Goal: Information Seeking & Learning: Learn about a topic

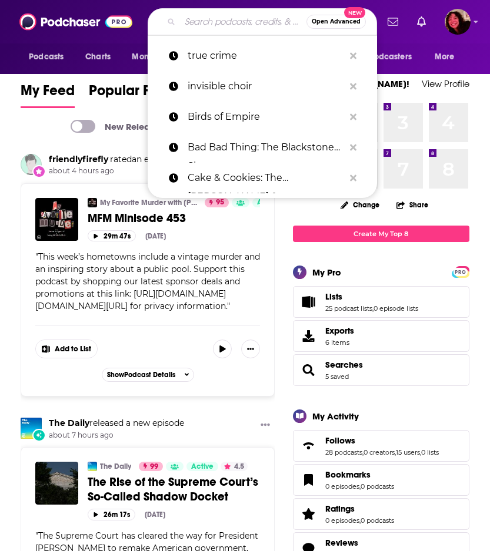
click at [225, 21] on input "Search podcasts, credits, & more..." at bounding box center [243, 21] width 126 height 19
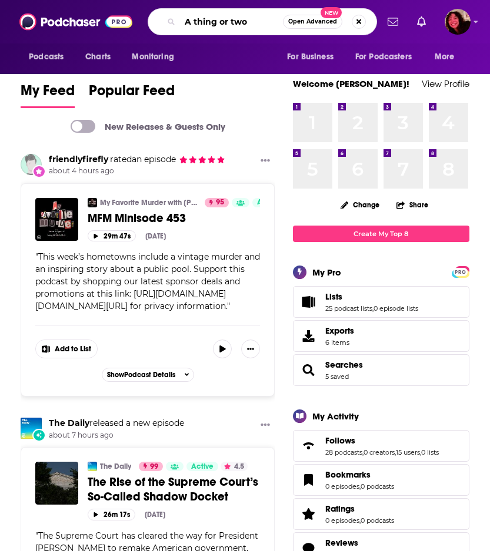
type input "A thing or two"
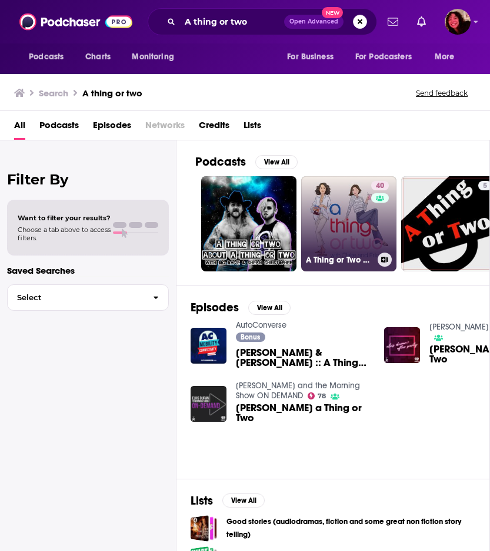
click at [333, 215] on link "40 A Thing or Two with [PERSON_NAME] and [PERSON_NAME]" at bounding box center [348, 223] width 95 height 95
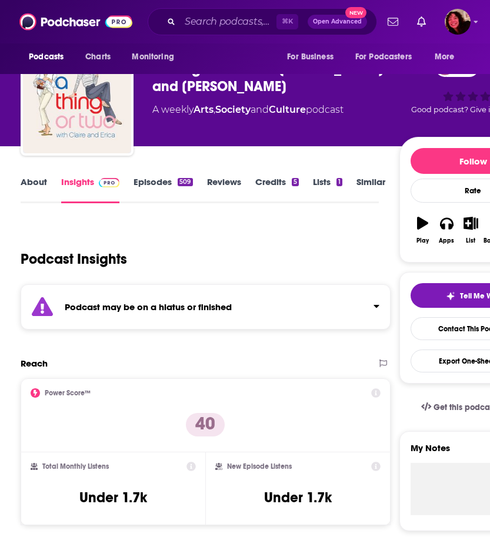
scroll to position [37, 0]
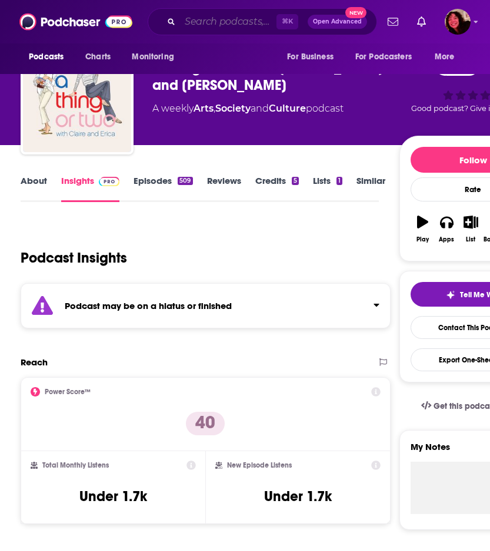
click at [202, 24] on input "Search podcasts, credits, & more..." at bounding box center [228, 21] width 96 height 19
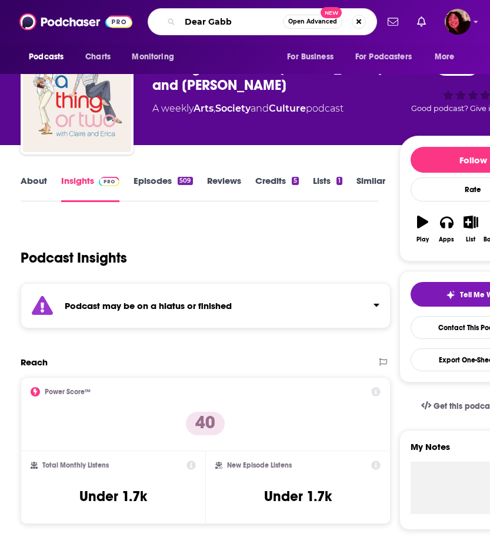
type input "Dear [PERSON_NAME]"
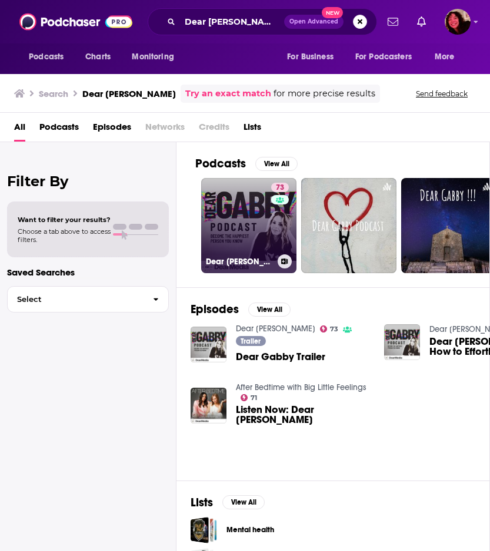
click at [246, 226] on link "73 Dear [PERSON_NAME]" at bounding box center [248, 225] width 95 height 95
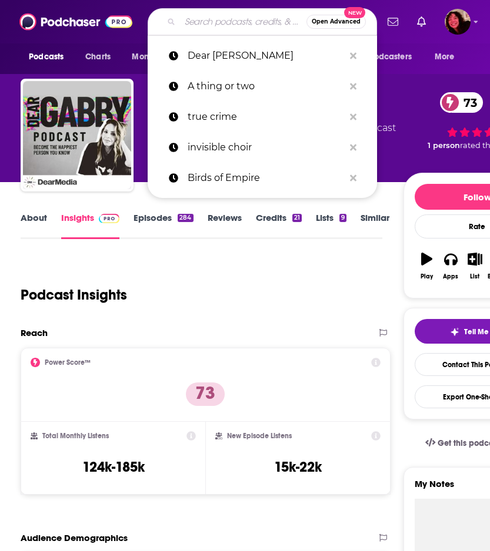
click at [215, 24] on input "Search podcasts, credits, & more..." at bounding box center [243, 21] width 126 height 19
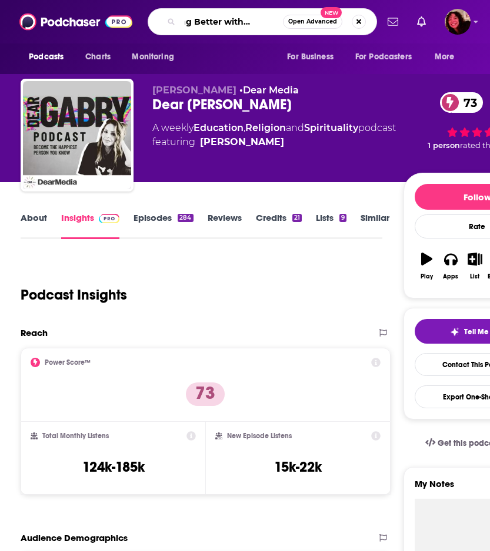
type input "Getting Better with [PERSON_NAME]"
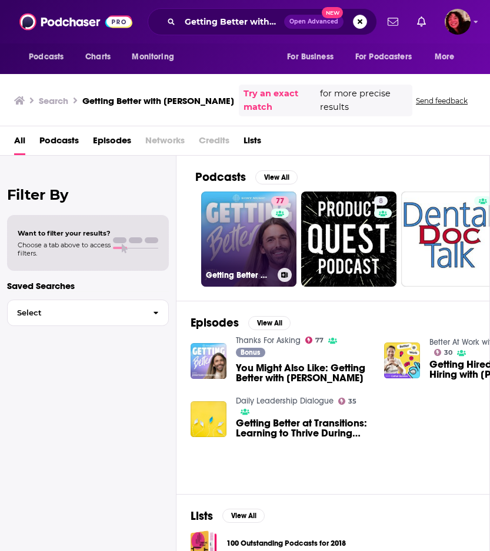
click at [232, 219] on link "77 Getting Better with [PERSON_NAME]" at bounding box center [248, 239] width 95 height 95
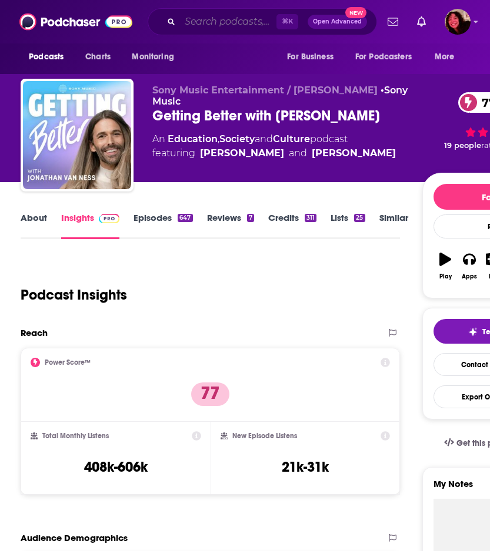
click at [221, 21] on input "Search podcasts, credits, & more..." at bounding box center [228, 21] width 96 height 19
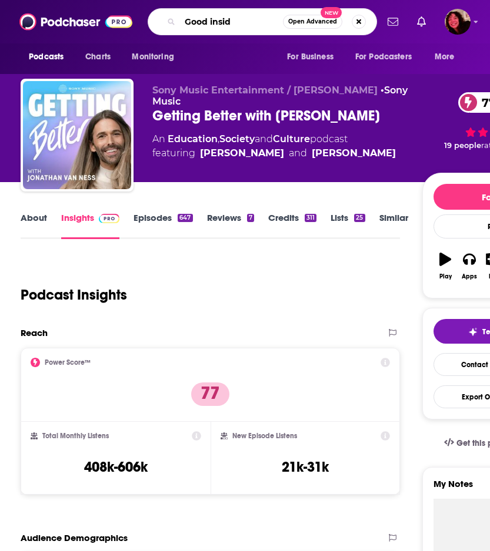
type input "Good inside"
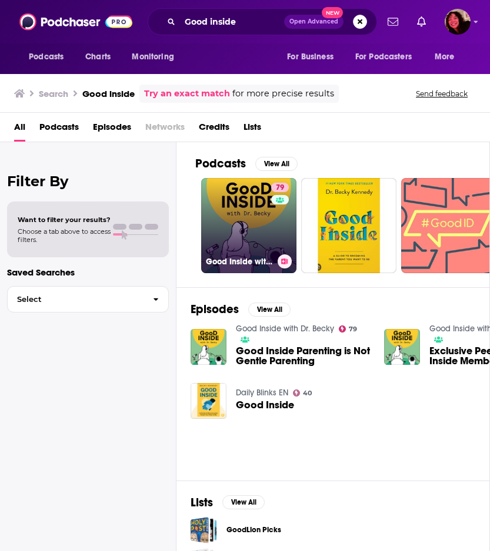
click at [236, 208] on link "79 Good Inside with Dr. [PERSON_NAME]" at bounding box center [248, 225] width 95 height 95
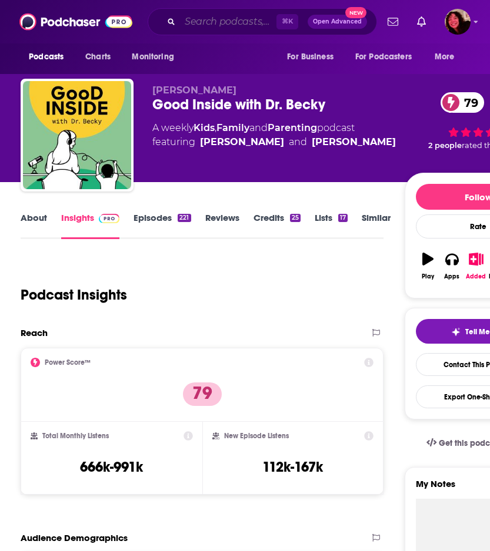
click at [228, 22] on input "Search podcasts, credits, & more..." at bounding box center [228, 21] width 96 height 19
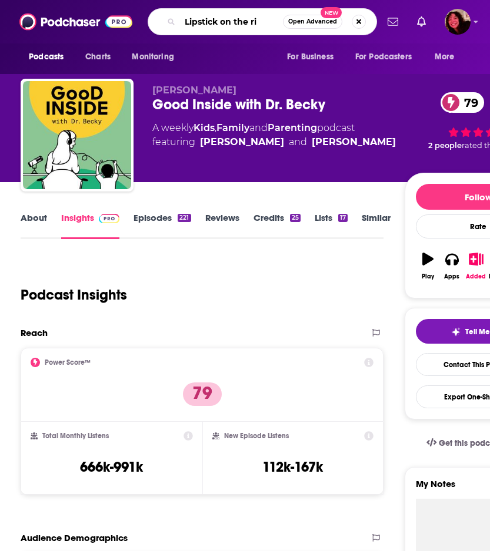
type input "Lipstick on the rim"
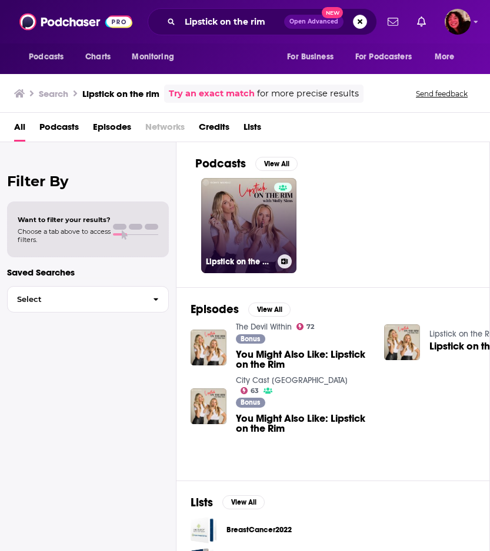
click at [253, 221] on link "Lipstick on the Rim" at bounding box center [248, 225] width 95 height 95
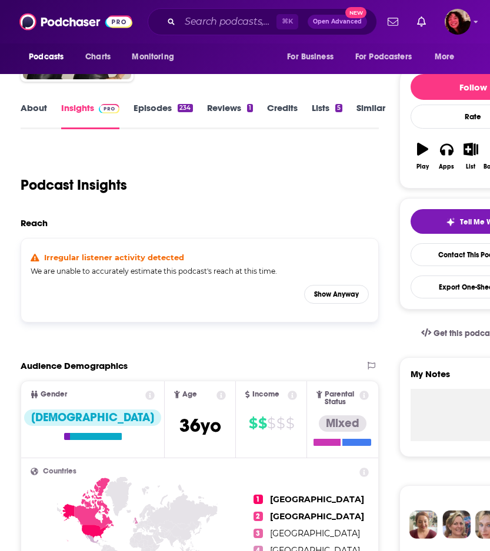
scroll to position [113, 0]
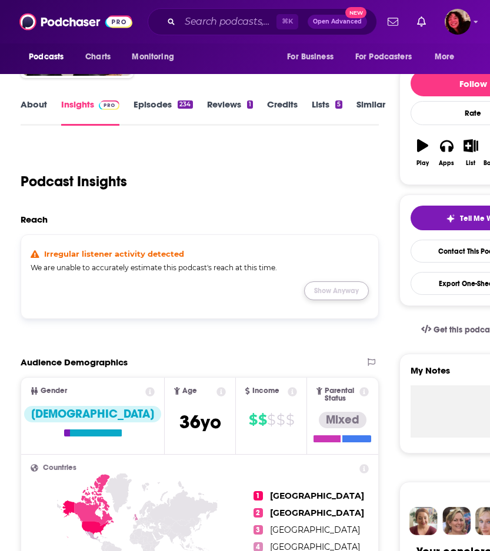
click at [341, 291] on button "Show Anyway" at bounding box center [336, 291] width 65 height 19
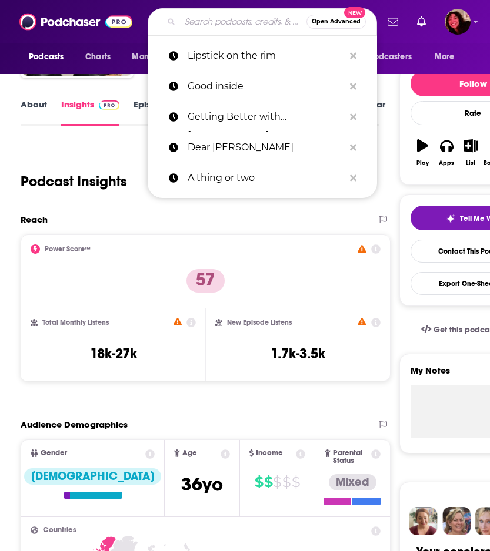
click at [228, 21] on input "Search podcasts, credits, & more..." at bounding box center [243, 21] width 126 height 19
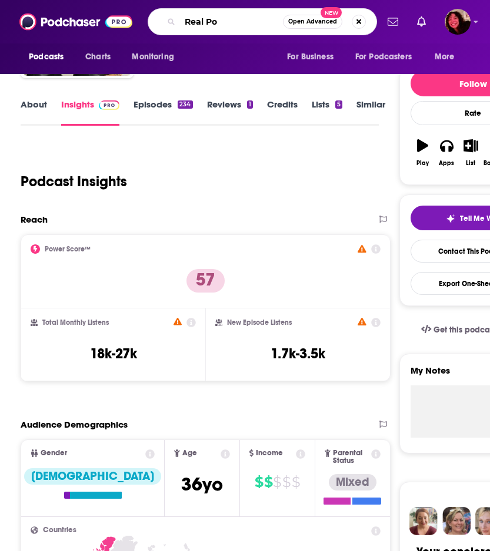
type input "Real Pod"
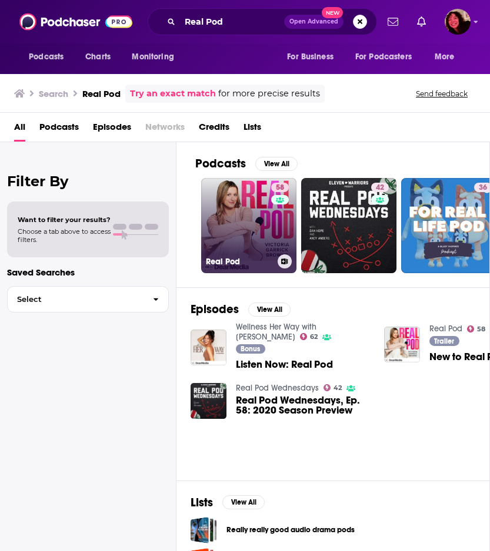
click at [243, 218] on link "58 Real Pod" at bounding box center [248, 225] width 95 height 95
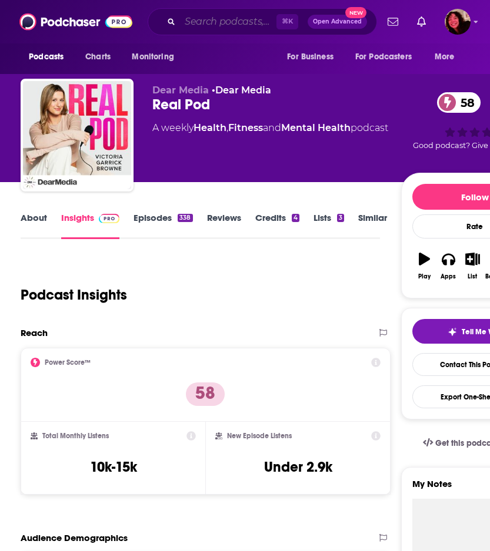
click at [212, 22] on input "Search podcasts, credits, & more..." at bounding box center [228, 21] width 96 height 19
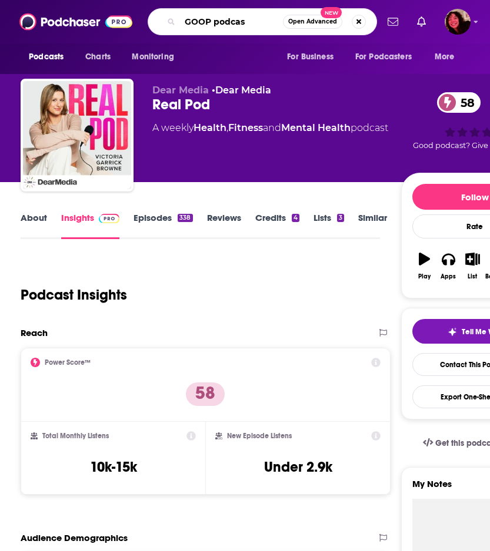
type input "GOOP podcast"
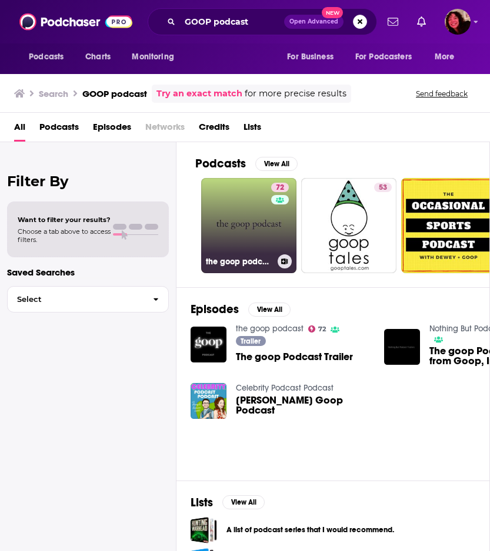
click at [252, 220] on link "72 the goop podcast" at bounding box center [248, 225] width 95 height 95
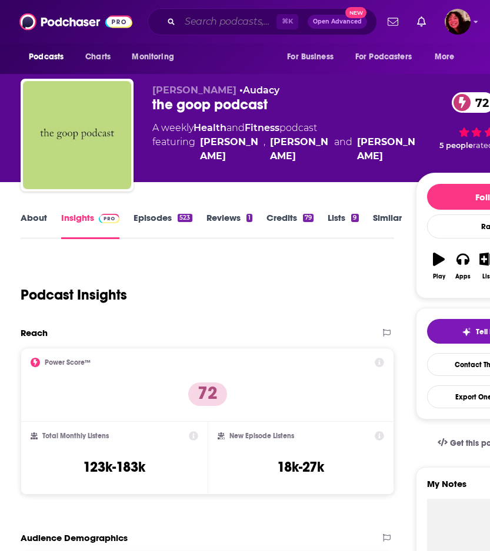
click at [224, 19] on input "Search podcasts, credits, & more..." at bounding box center [228, 21] width 96 height 19
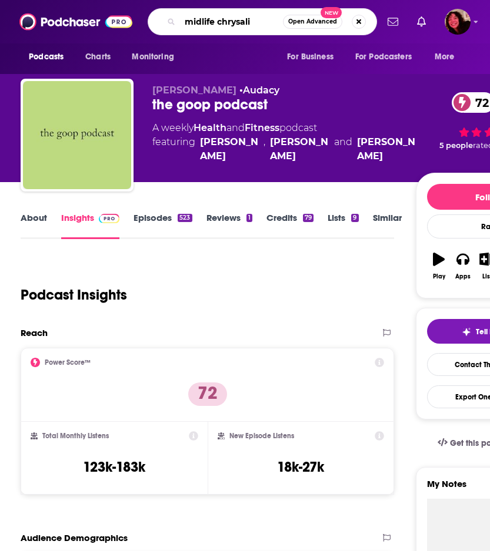
type input "midlife chrysalis"
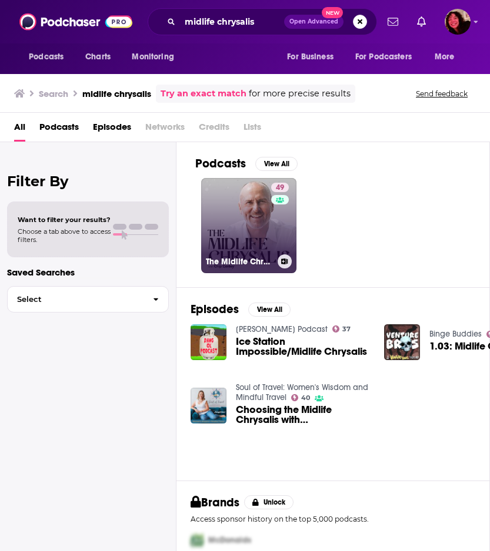
click at [239, 208] on link "49 The Midlife Chrysalis" at bounding box center [248, 225] width 95 height 95
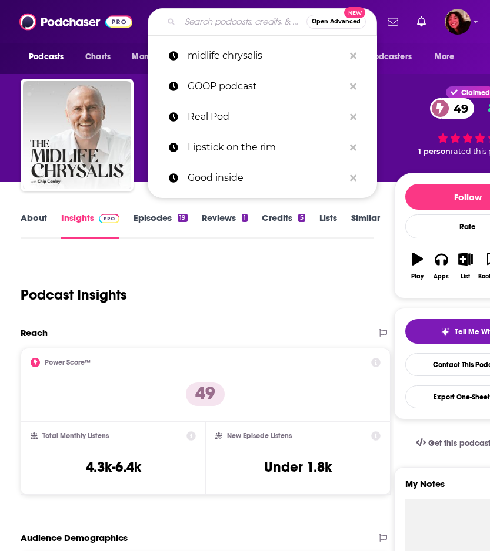
click at [232, 23] on input "Search podcasts, credits, & more..." at bounding box center [243, 21] width 126 height 19
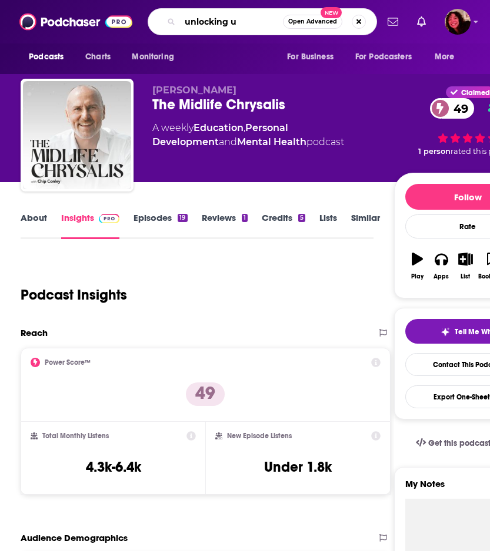
type input "unlocking us"
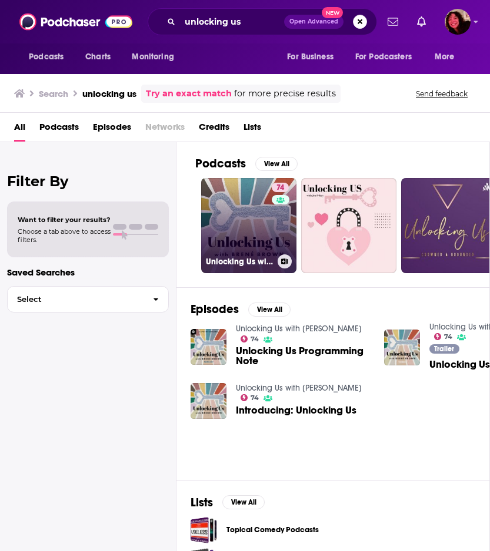
click at [243, 221] on link "74 Unlocking Us with [PERSON_NAME]" at bounding box center [248, 225] width 95 height 95
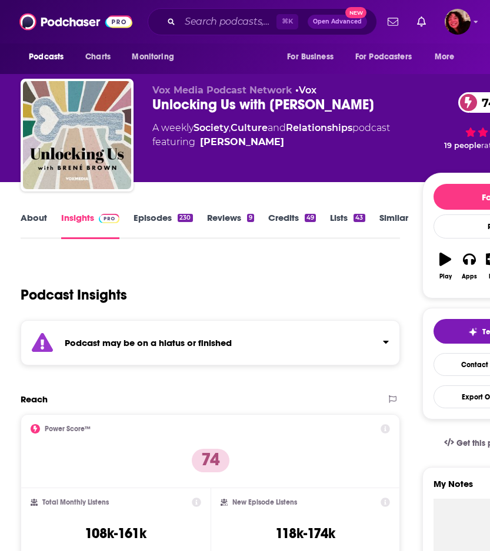
click at [223, 342] on strong "Podcast may be on a hiatus or finished" at bounding box center [148, 342] width 167 height 11
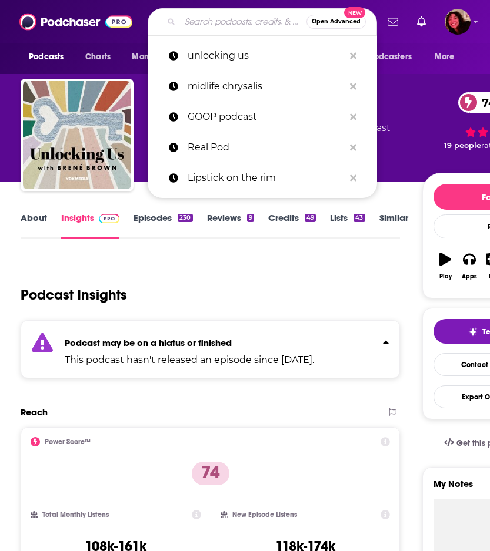
click at [212, 24] on input "Search podcasts, credits, & more..." at bounding box center [243, 21] width 126 height 19
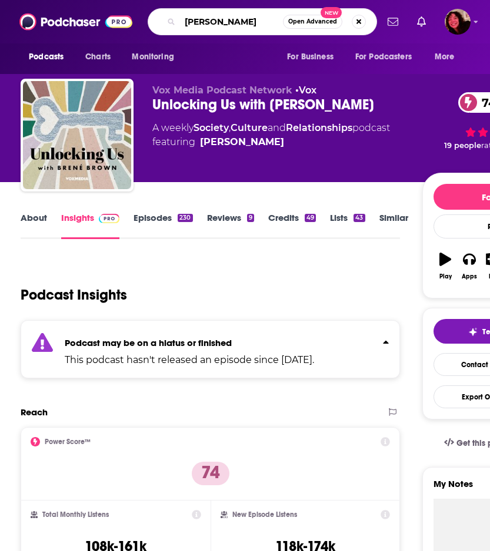
type input "[PERSON_NAME]"
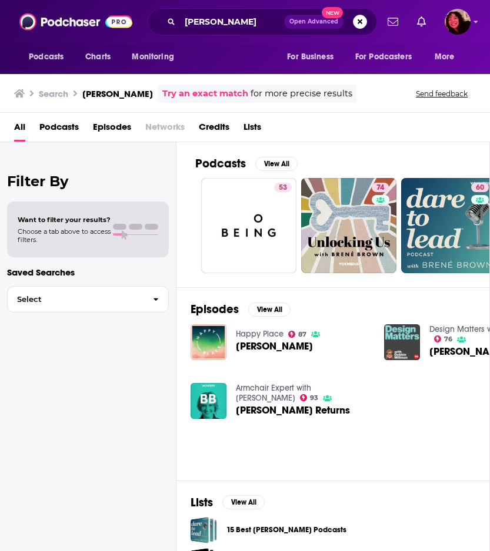
click at [278, 349] on span "[PERSON_NAME]" at bounding box center [274, 347] width 77 height 10
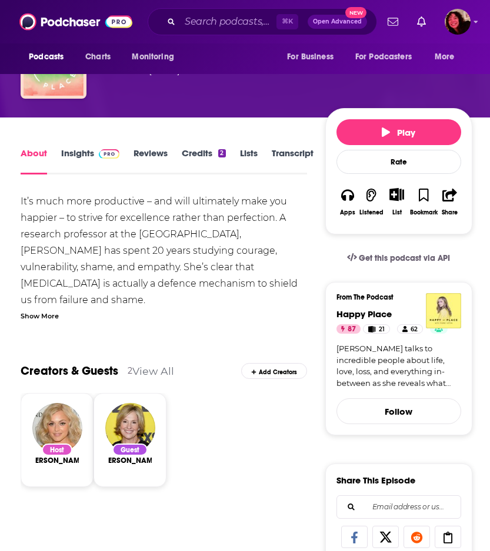
scroll to position [107, 0]
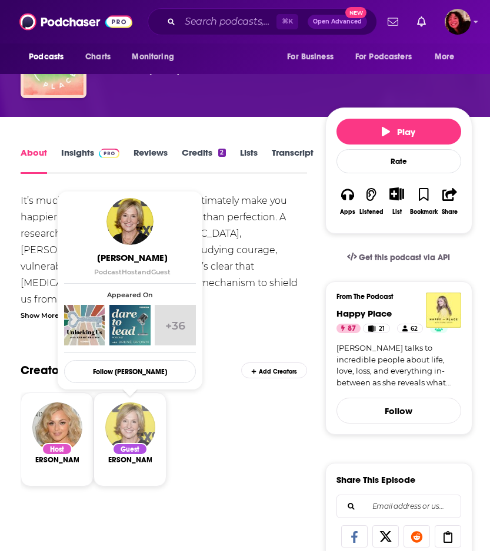
click at [135, 432] on img "Brené Brown" at bounding box center [130, 428] width 50 height 50
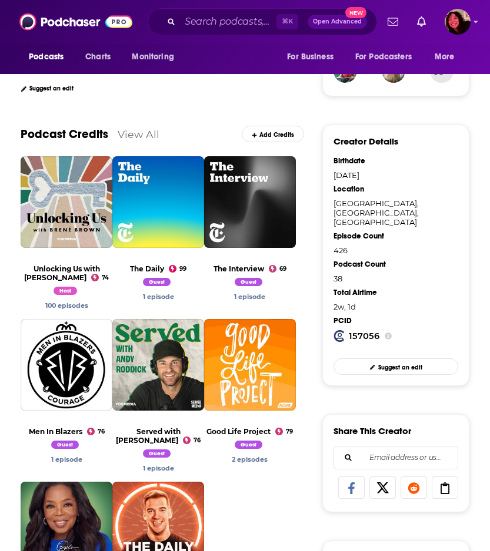
scroll to position [160, 0]
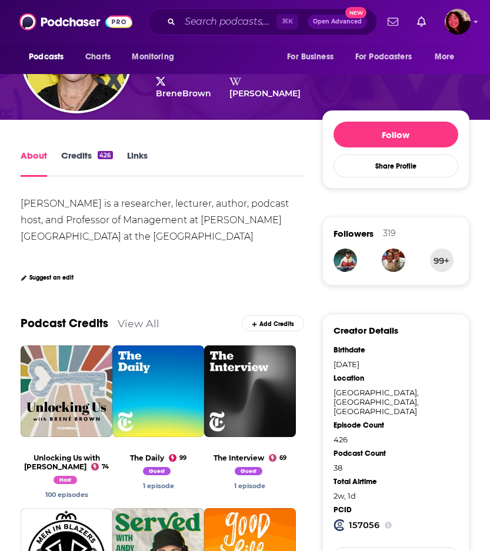
click at [91, 154] on link "Credits 426" at bounding box center [86, 163] width 51 height 27
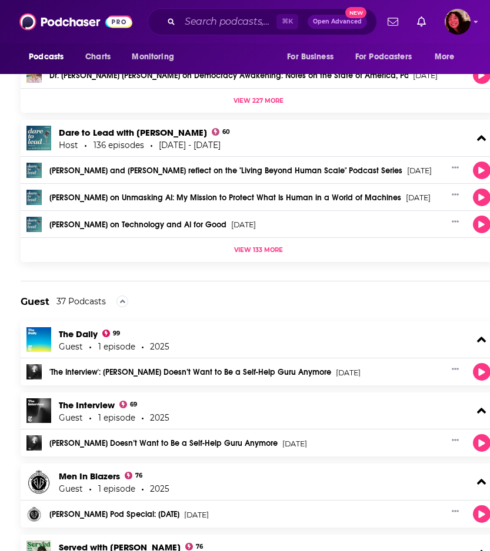
scroll to position [485, 0]
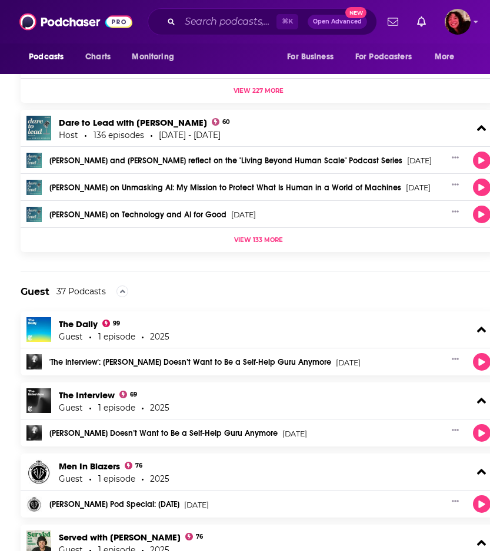
click at [297, 364] on link "'The Interview': [PERSON_NAME] Doesn’t Want to Be a Self-Help Guru Anymore" at bounding box center [190, 363] width 282 height 8
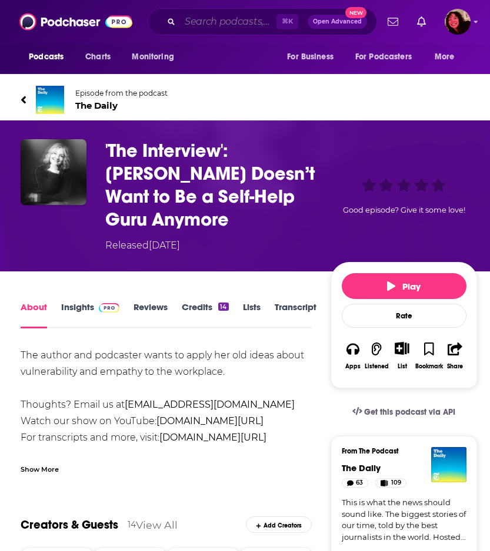
click at [206, 24] on input "Search podcasts, credits, & more..." at bounding box center [228, 21] width 96 height 19
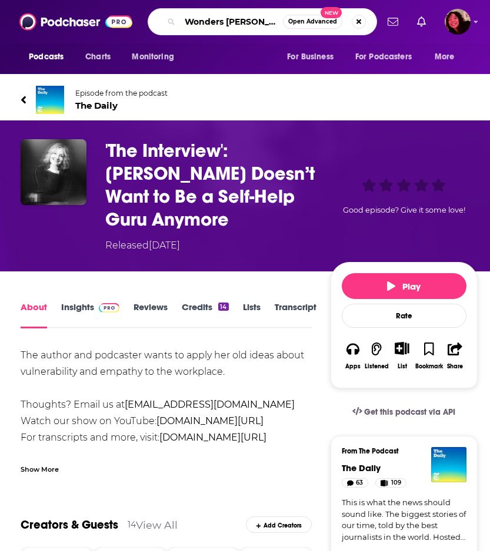
scroll to position [0, 7]
type input "Wonders kelly corrigan"
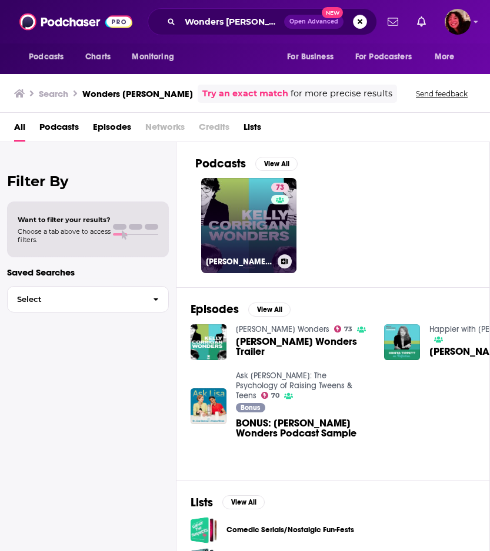
click at [233, 213] on link "73 Kelly Corrigan Wonders" at bounding box center [248, 225] width 95 height 95
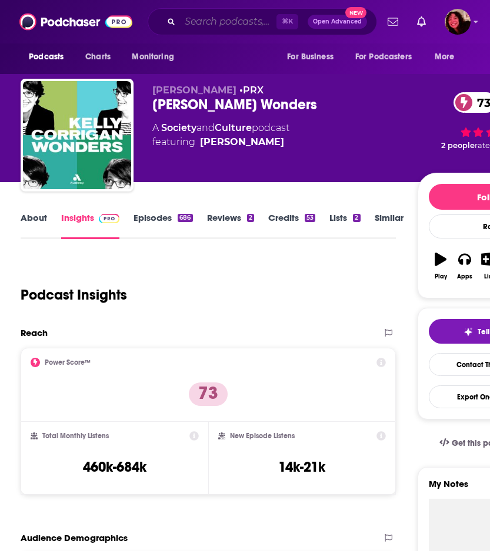
click at [226, 22] on input "Search podcasts, credits, & more..." at bounding box center [228, 21] width 96 height 19
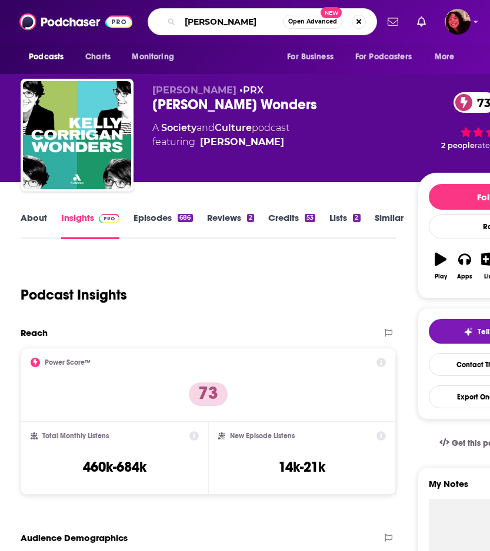
type input "Kelly cor"
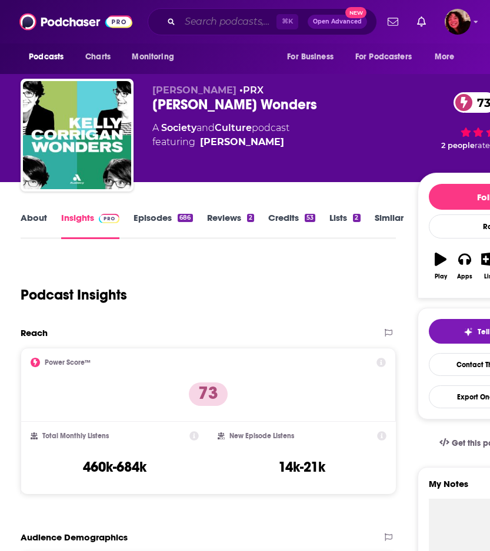
click at [229, 18] on input "Search podcasts, credits, & more..." at bounding box center [228, 21] width 96 height 19
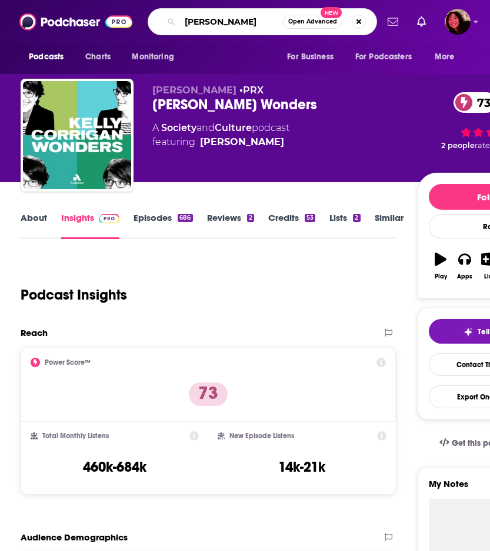
type input "sophia bush"
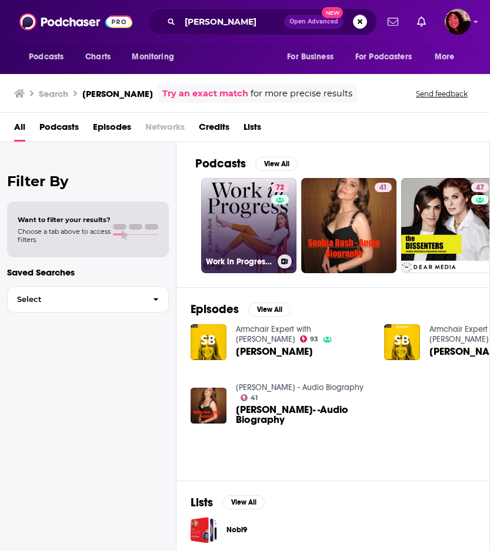
click at [236, 226] on link "72 Work in Progress with Sophia Bush" at bounding box center [248, 225] width 95 height 95
